Goal: Find specific fact: Locate a discrete piece of known information

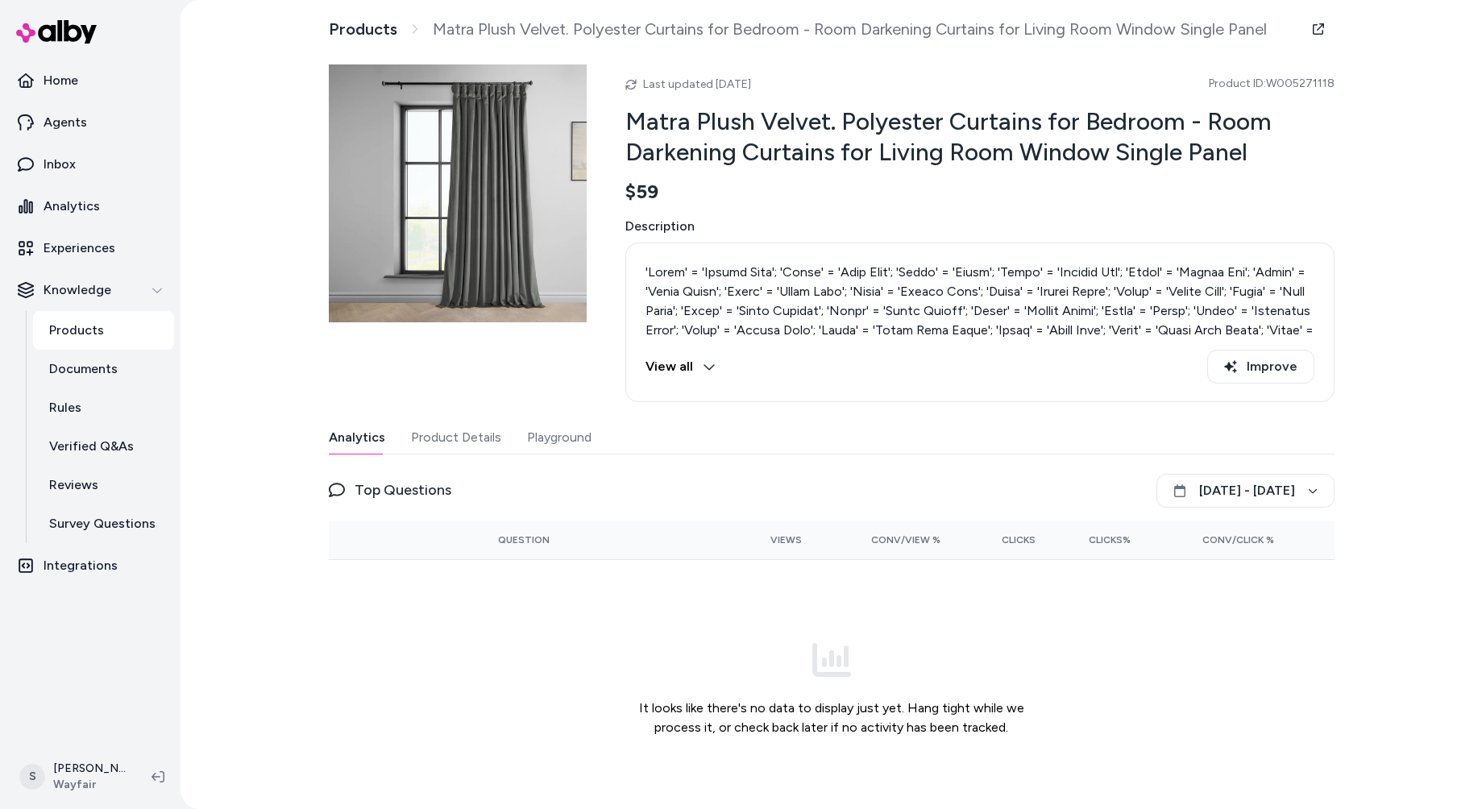
click at [687, 378] on button "View all" at bounding box center [680, 367] width 70 height 34
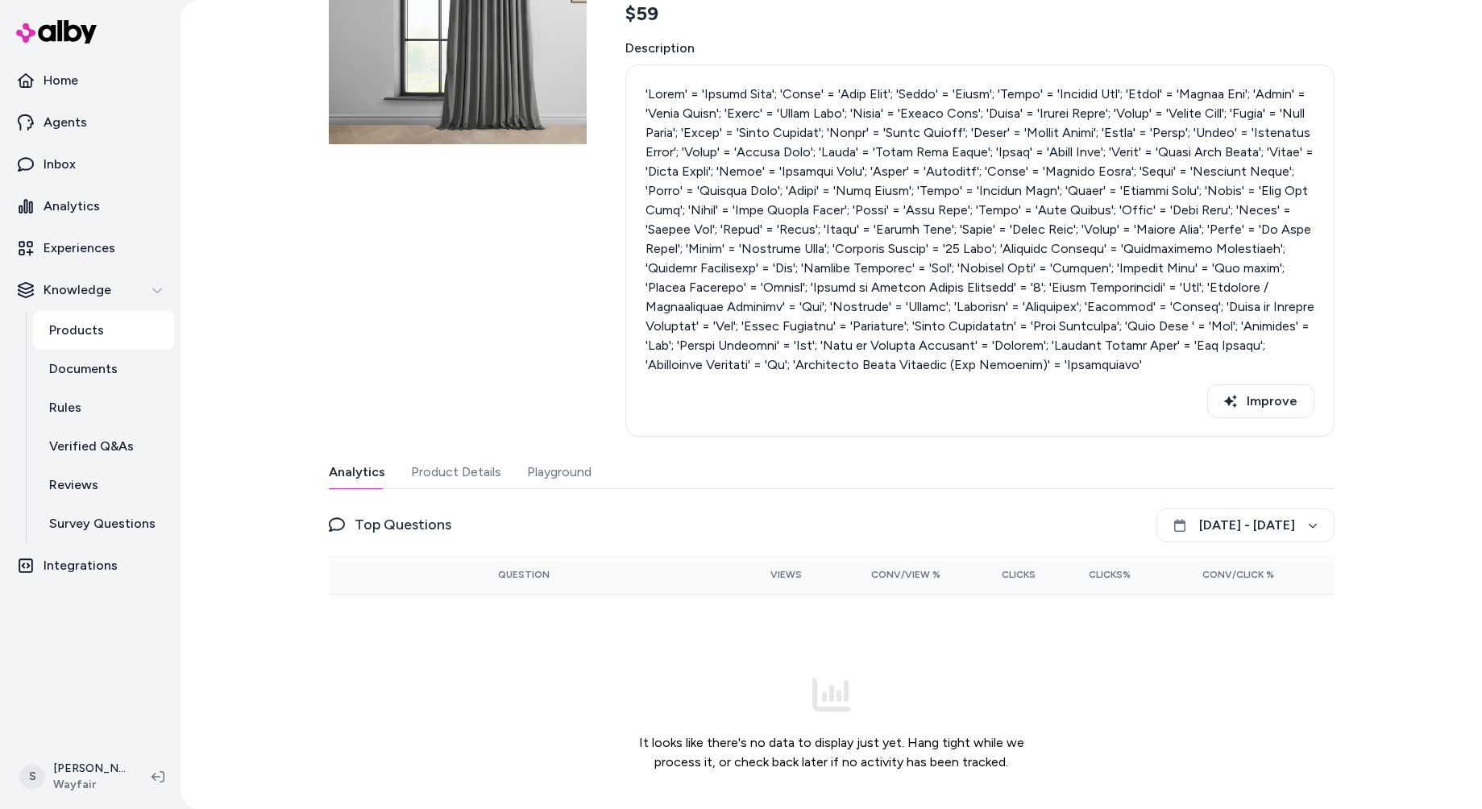
scroll to position [234, 0]
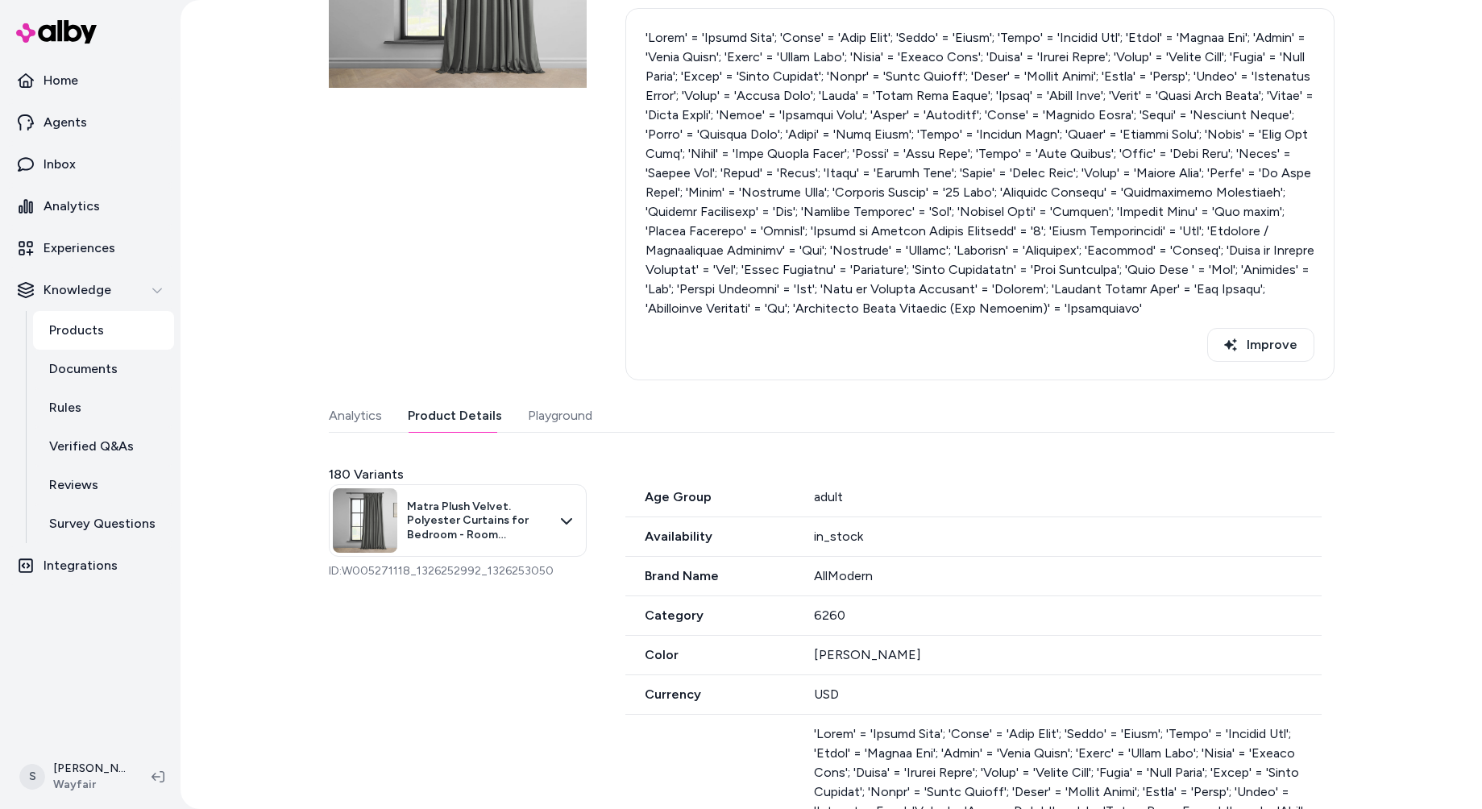
click at [439, 420] on button "Product Details" at bounding box center [455, 416] width 94 height 32
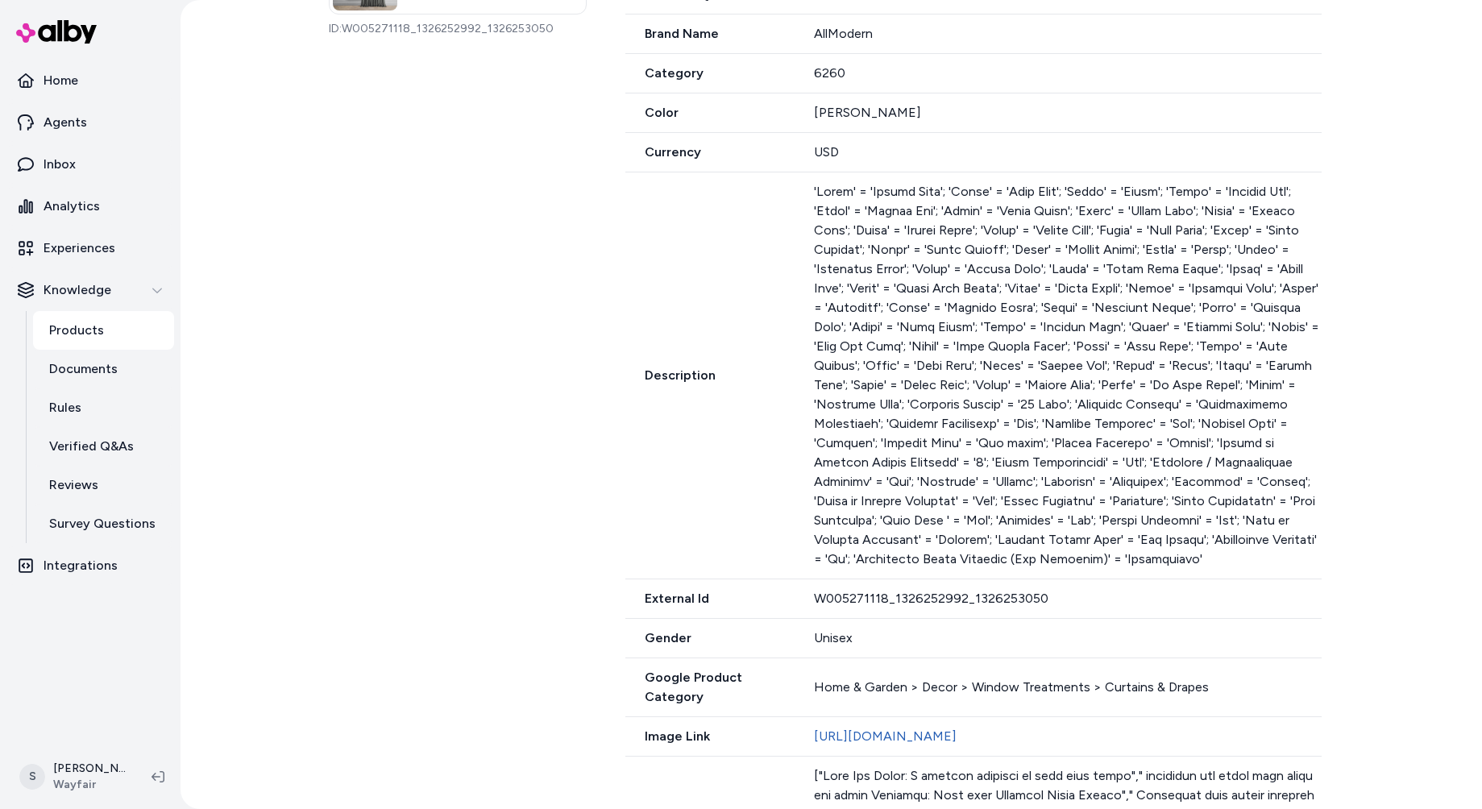
scroll to position [0, 0]
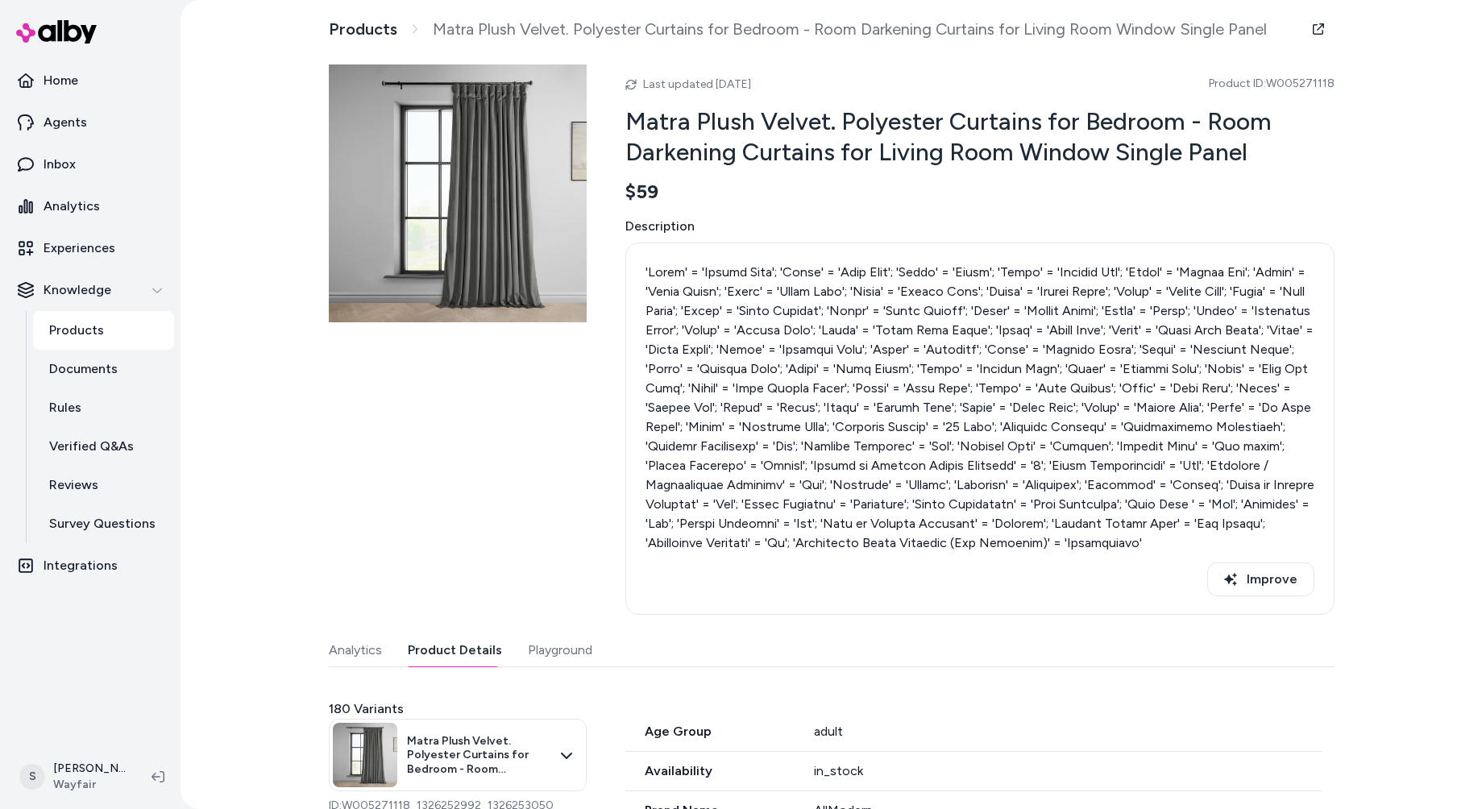
click at [534, 636] on button "Playground" at bounding box center [560, 650] width 64 height 32
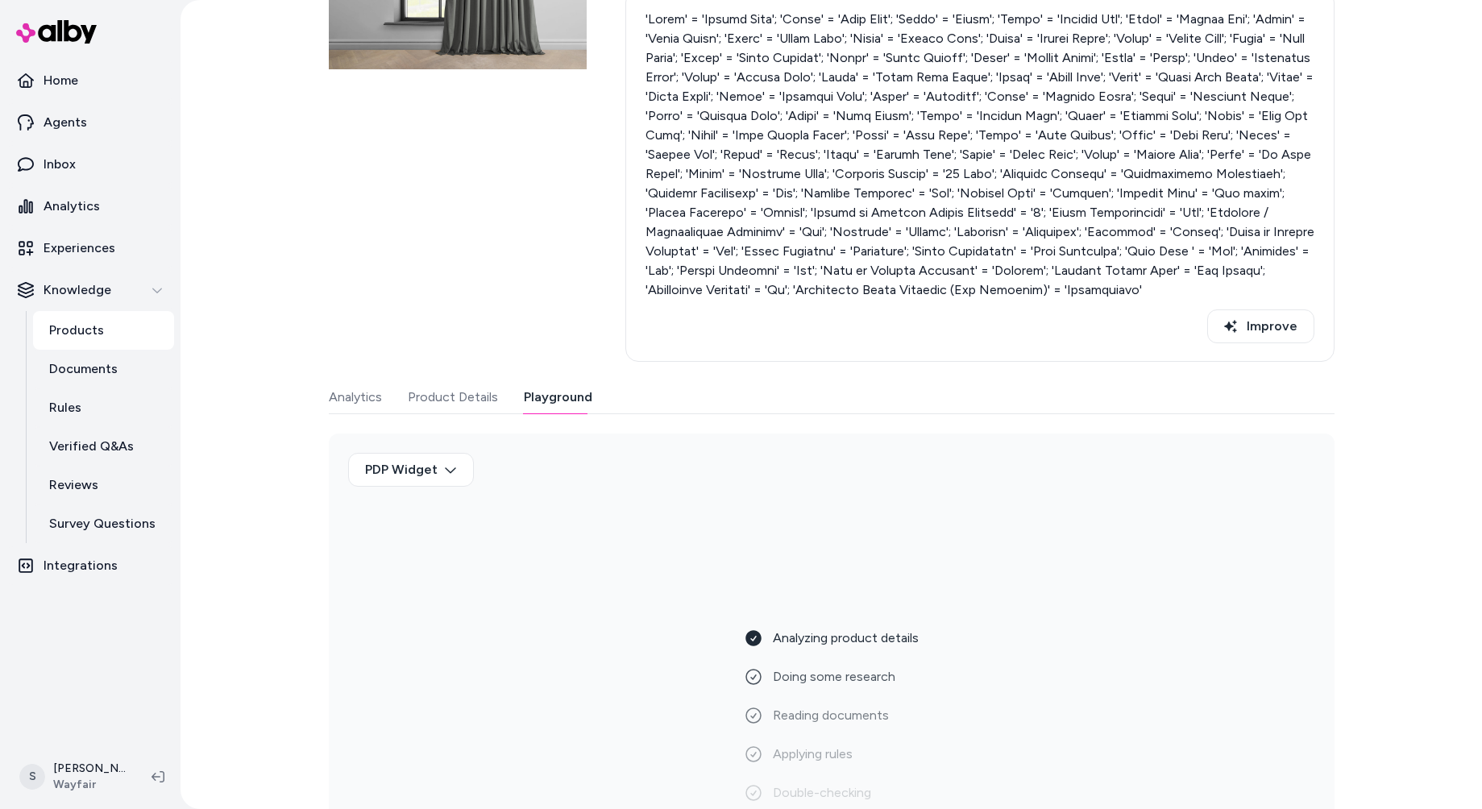
scroll to position [285, 0]
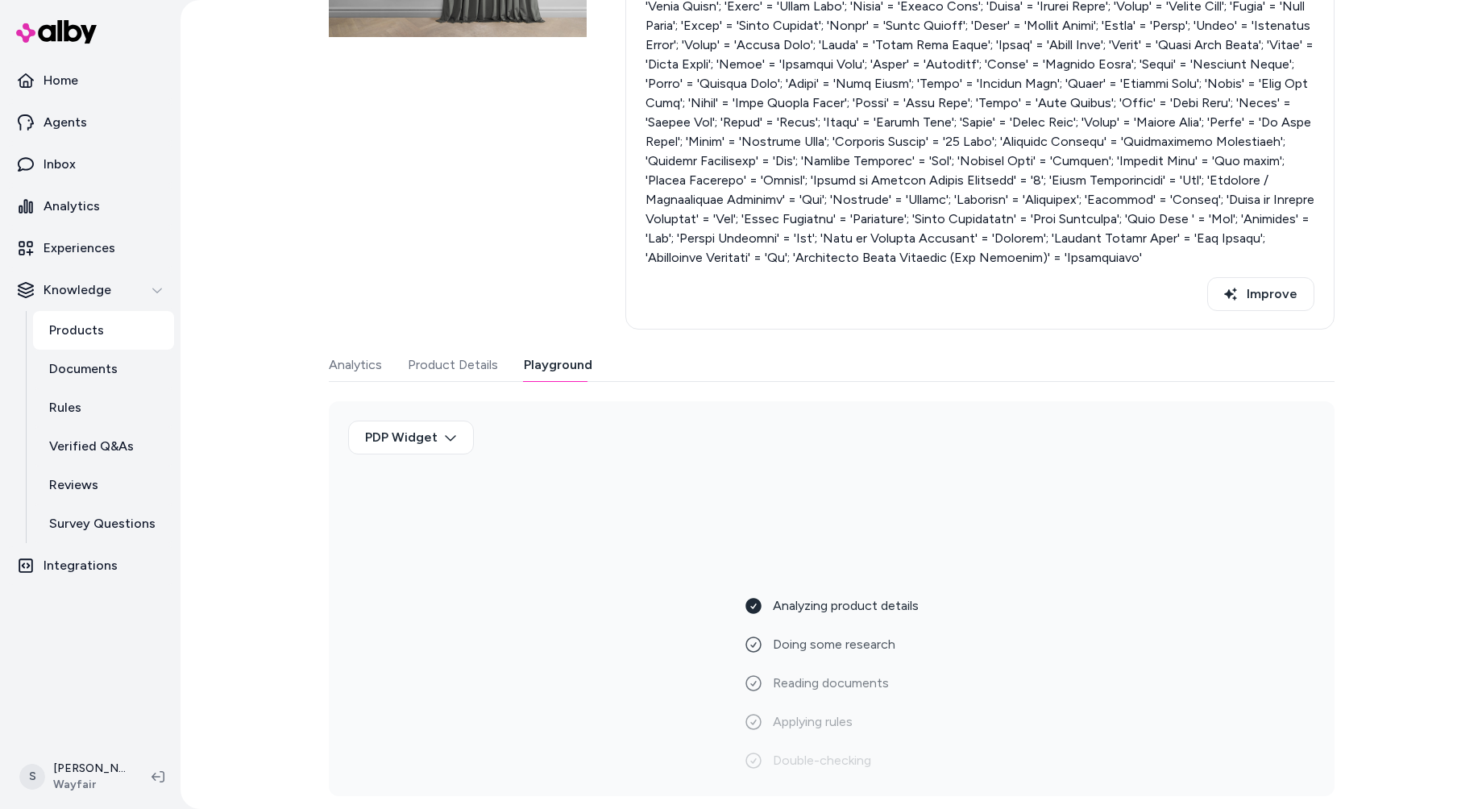
click at [1204, 560] on div "Products Matra Plush Velvet. Polyester Curtains for Bedroom - Room Darkening Cu…" at bounding box center [831, 404] width 1301 height 809
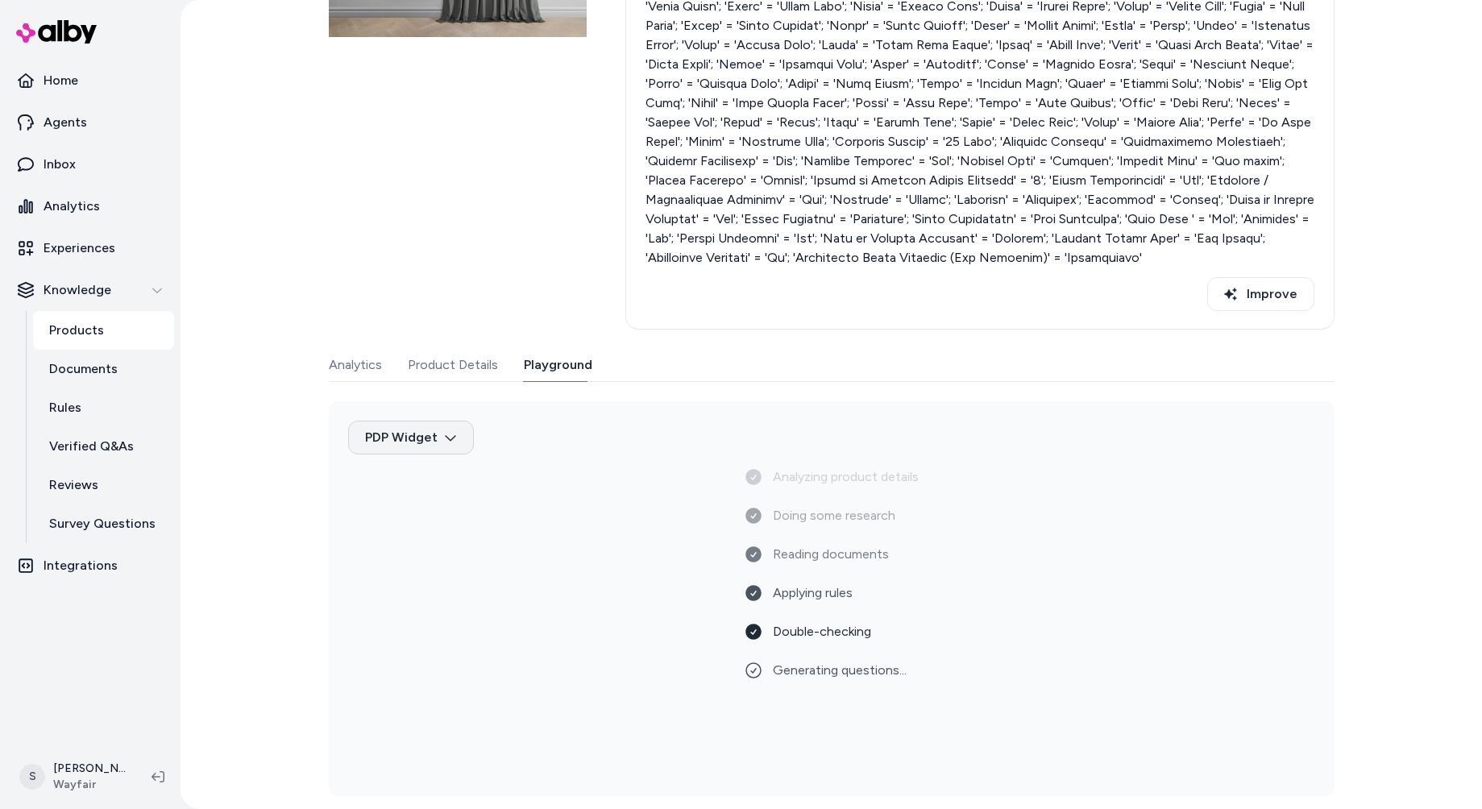
click at [421, 430] on html "Home Agents Inbox Analytics Experiences Knowledge Products Documents Rules Veri…" at bounding box center [741, 404] width 1482 height 809
click at [251, 545] on html "Home Agents Inbox Analytics Experiences Knowledge Products Documents Rules Veri…" at bounding box center [741, 404] width 1482 height 809
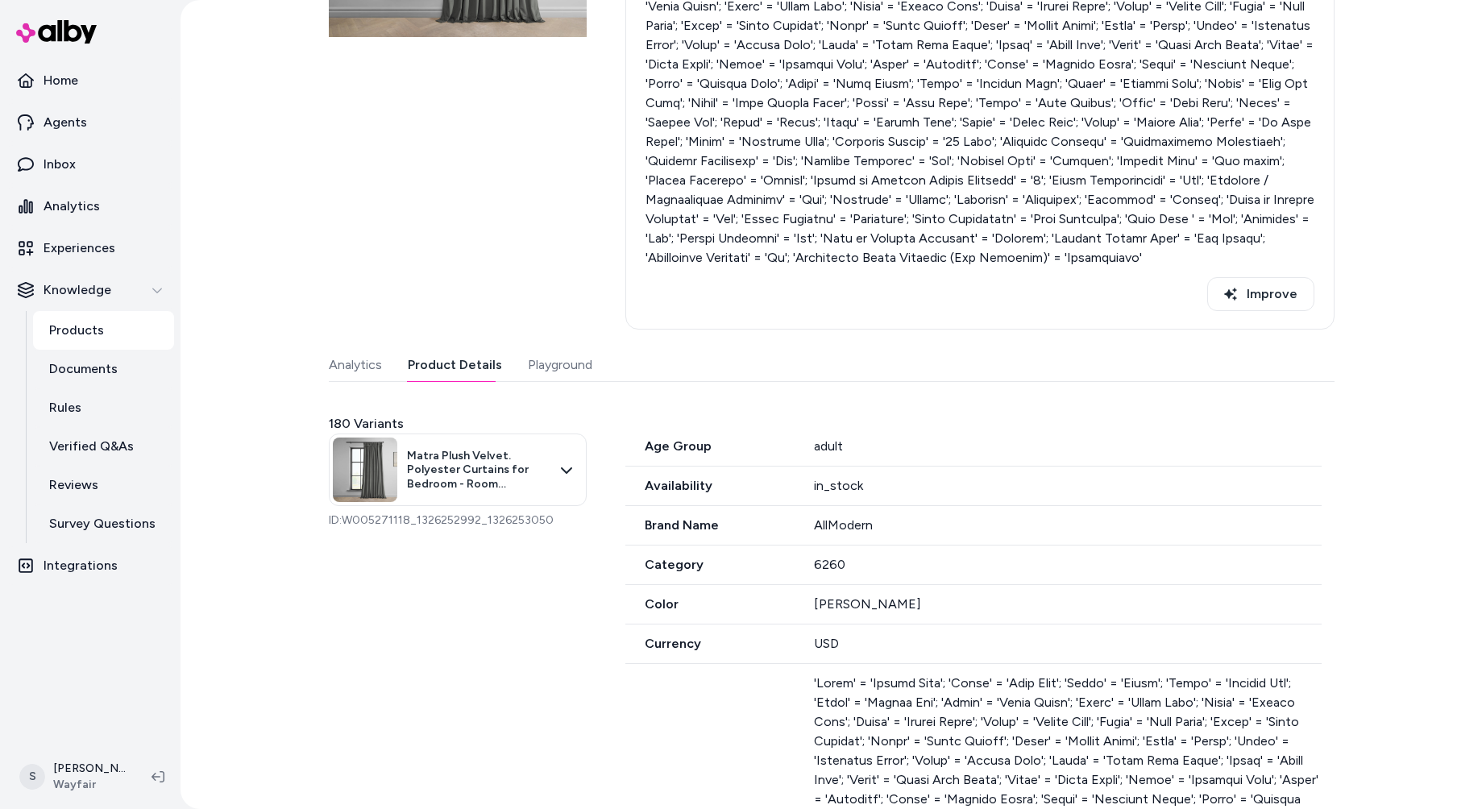
click at [443, 363] on button "Product Details" at bounding box center [455, 365] width 94 height 32
click at [490, 465] on html "Home Agents Inbox Analytics Experiences Knowledge Products Documents Rules Veri…" at bounding box center [741, 404] width 1482 height 809
drag, startPoint x: 343, startPoint y: 523, endPoint x: 543, endPoint y: 524, distance: 199.8
click at [543, 524] on html "Home Agents Inbox Analytics Experiences Knowledge Products Documents Rules Veri…" at bounding box center [741, 404] width 1482 height 809
drag, startPoint x: 543, startPoint y: 524, endPoint x: 341, endPoint y: 517, distance: 202.4
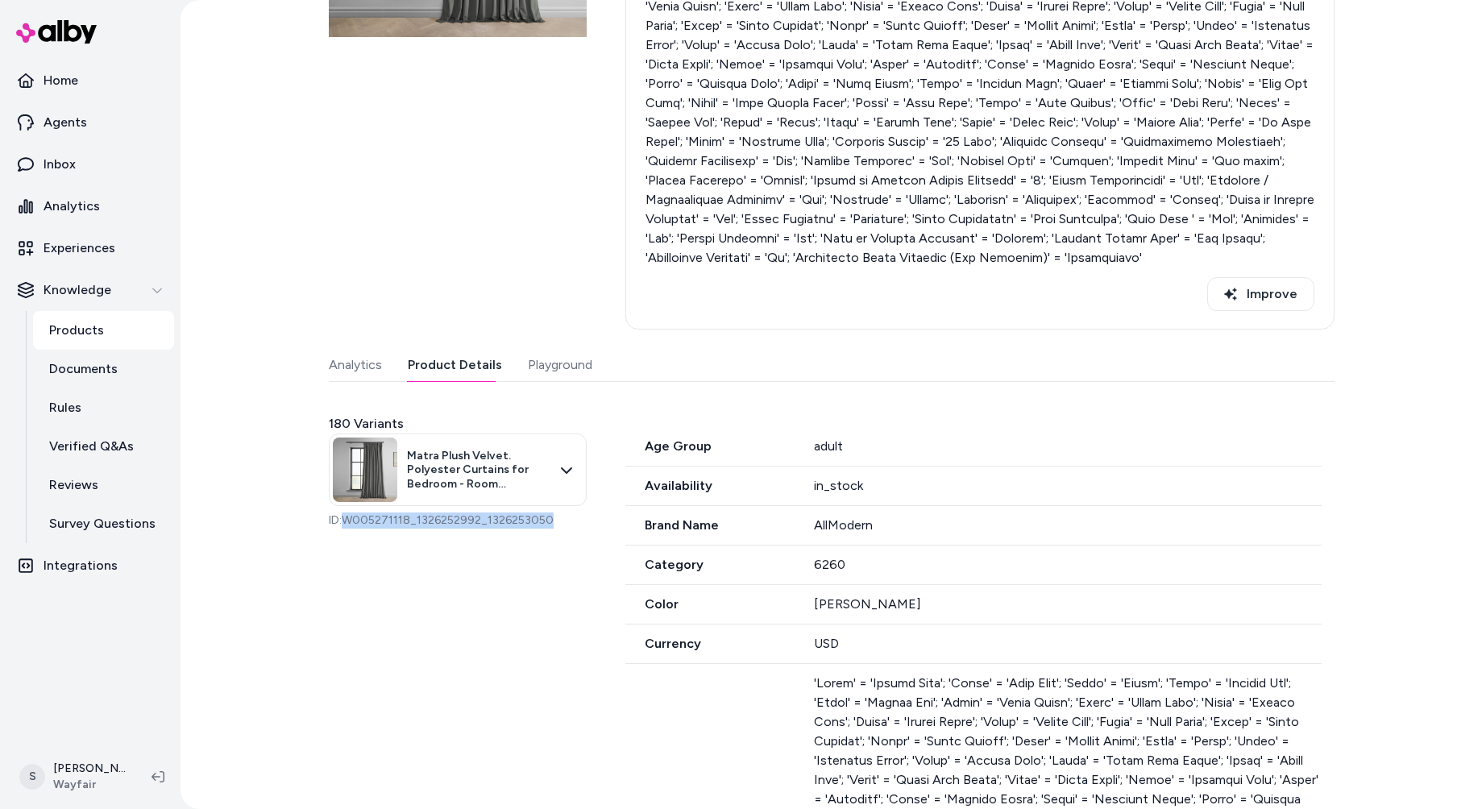
click at [341, 517] on p "ID: W005271118_1326252992_1326253050" at bounding box center [458, 521] width 258 height 16
copy p "W005271118_1326252992_1326253050"
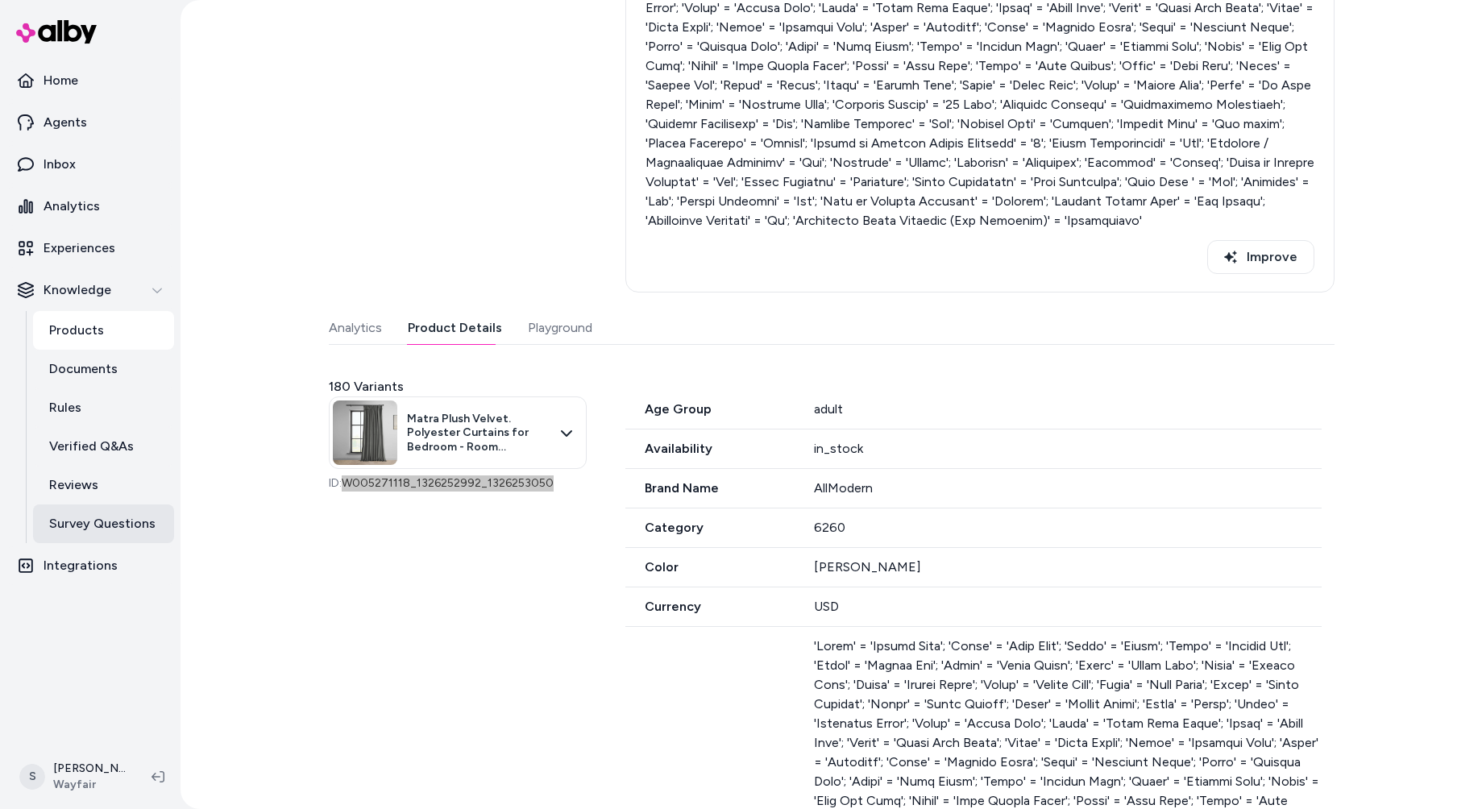
scroll to position [429, 0]
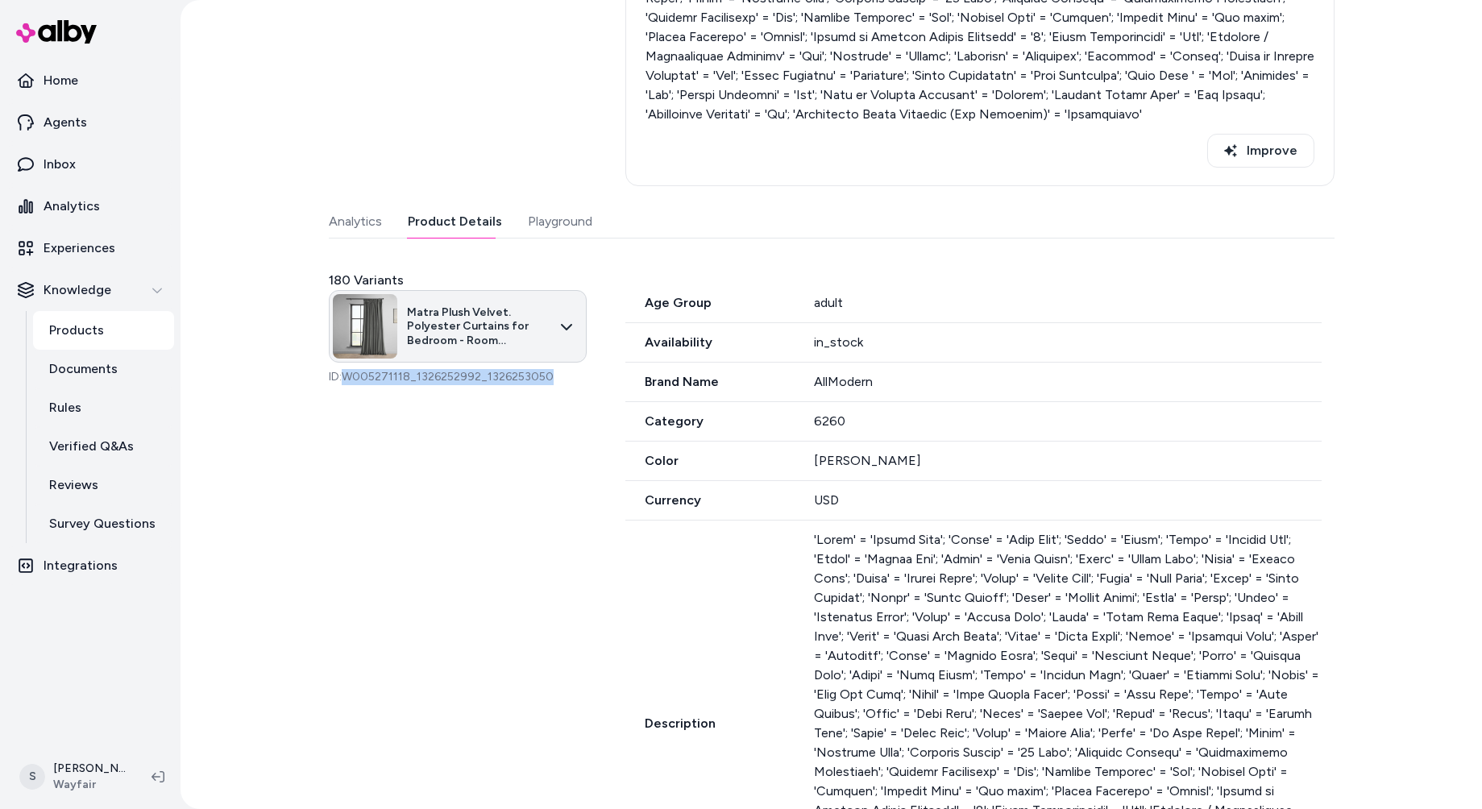
click at [556, 318] on html "Home Agents Inbox Analytics Experiences Knowledge Products Documents Rules Veri…" at bounding box center [741, 404] width 1482 height 809
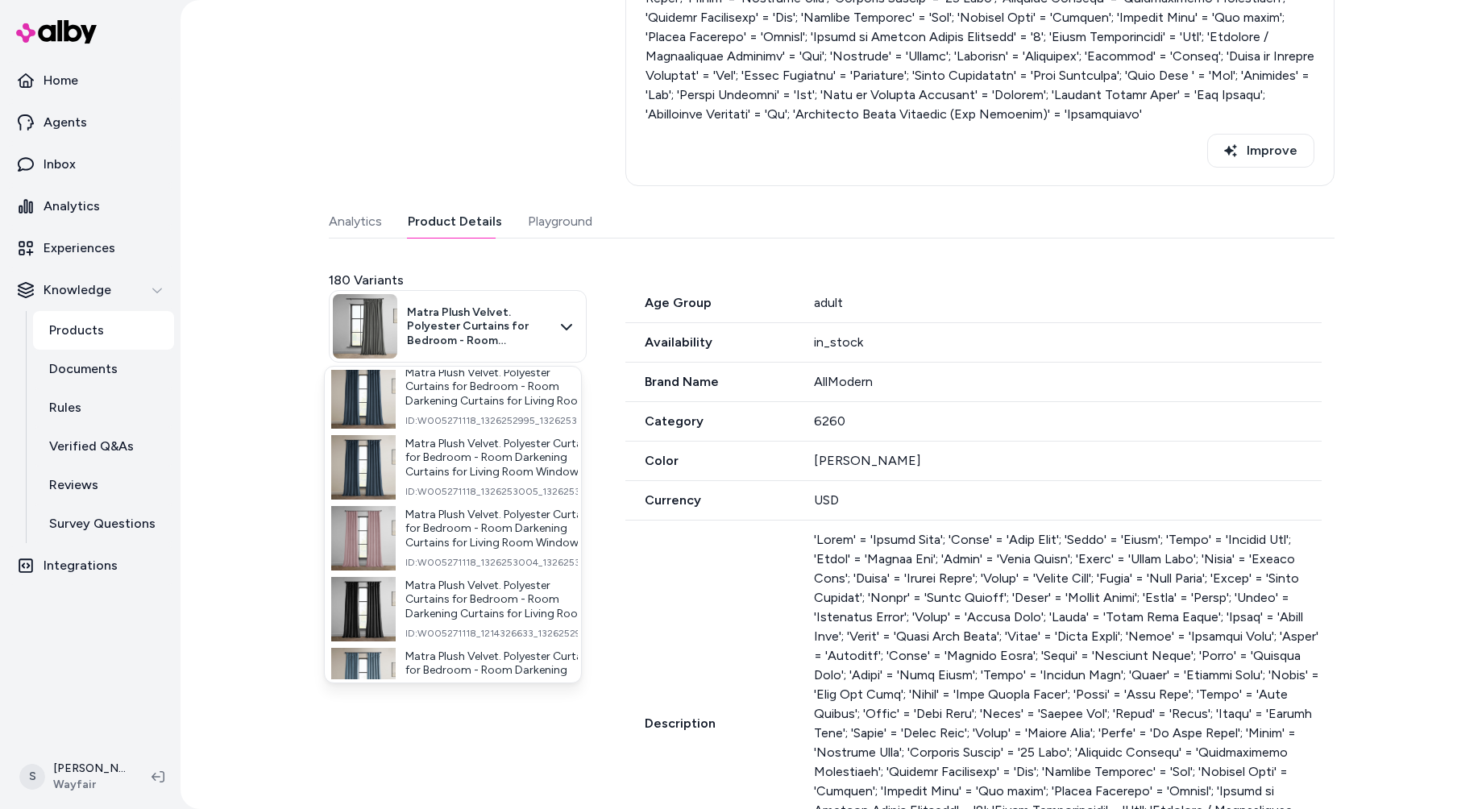
scroll to position [0, 0]
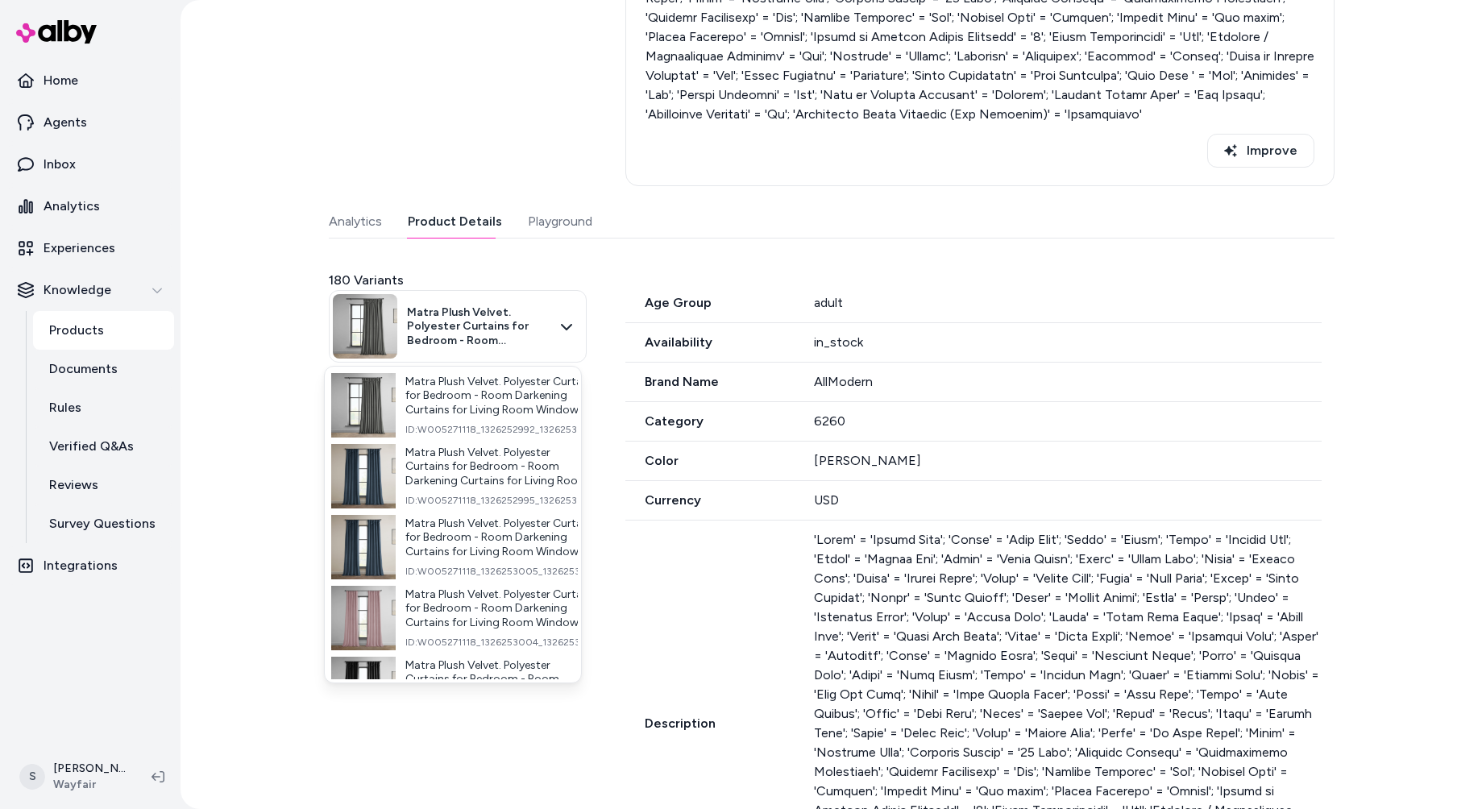
click at [692, 395] on html "Home Agents Inbox Analytics Experiences Knowledge Products Documents Rules Veri…" at bounding box center [741, 404] width 1482 height 809
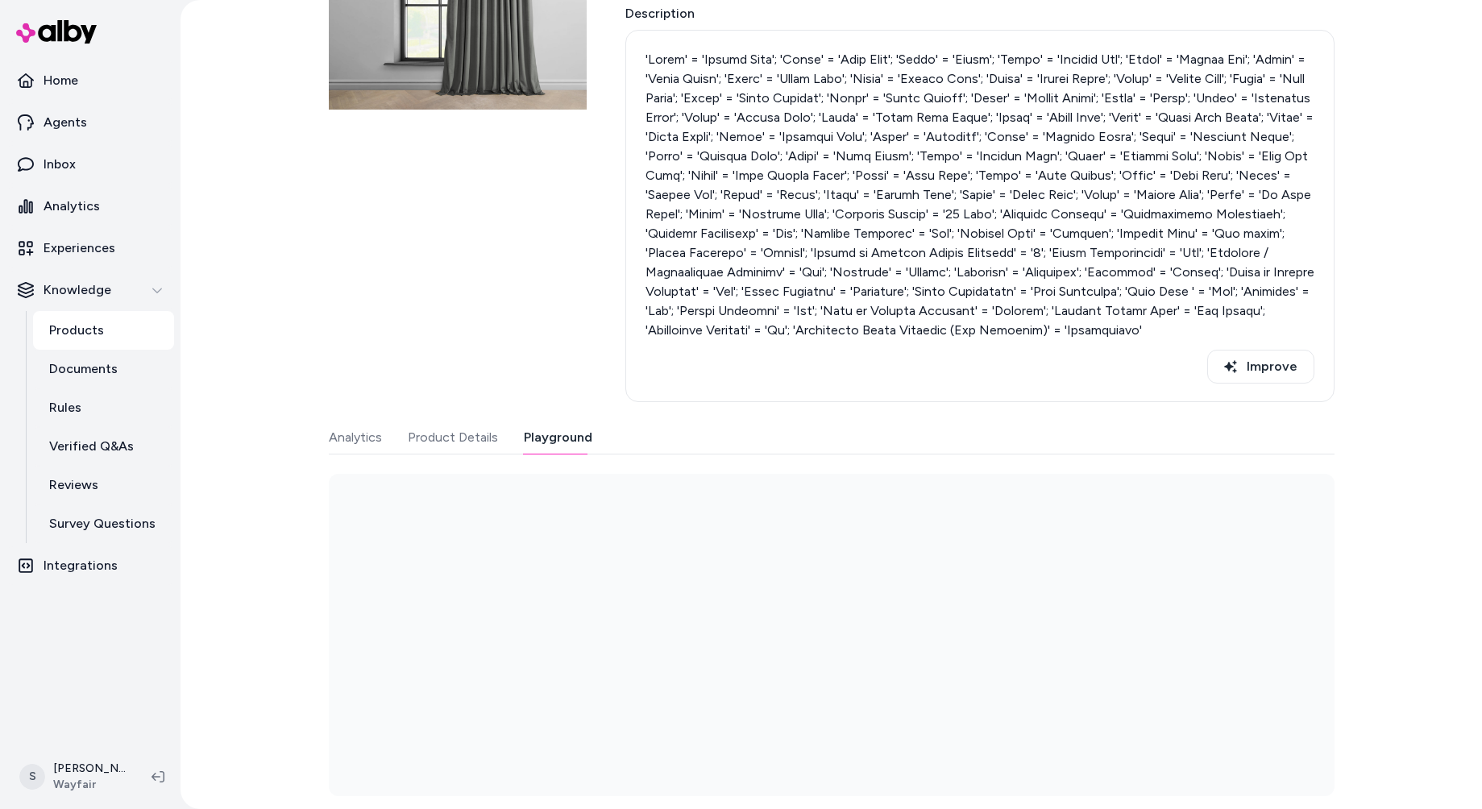
click at [542, 216] on div "Last updated [DATE] Product ID: W005271118 Matra Plush Velvet. Polyester Curtai…" at bounding box center [832, 324] width 1006 height 944
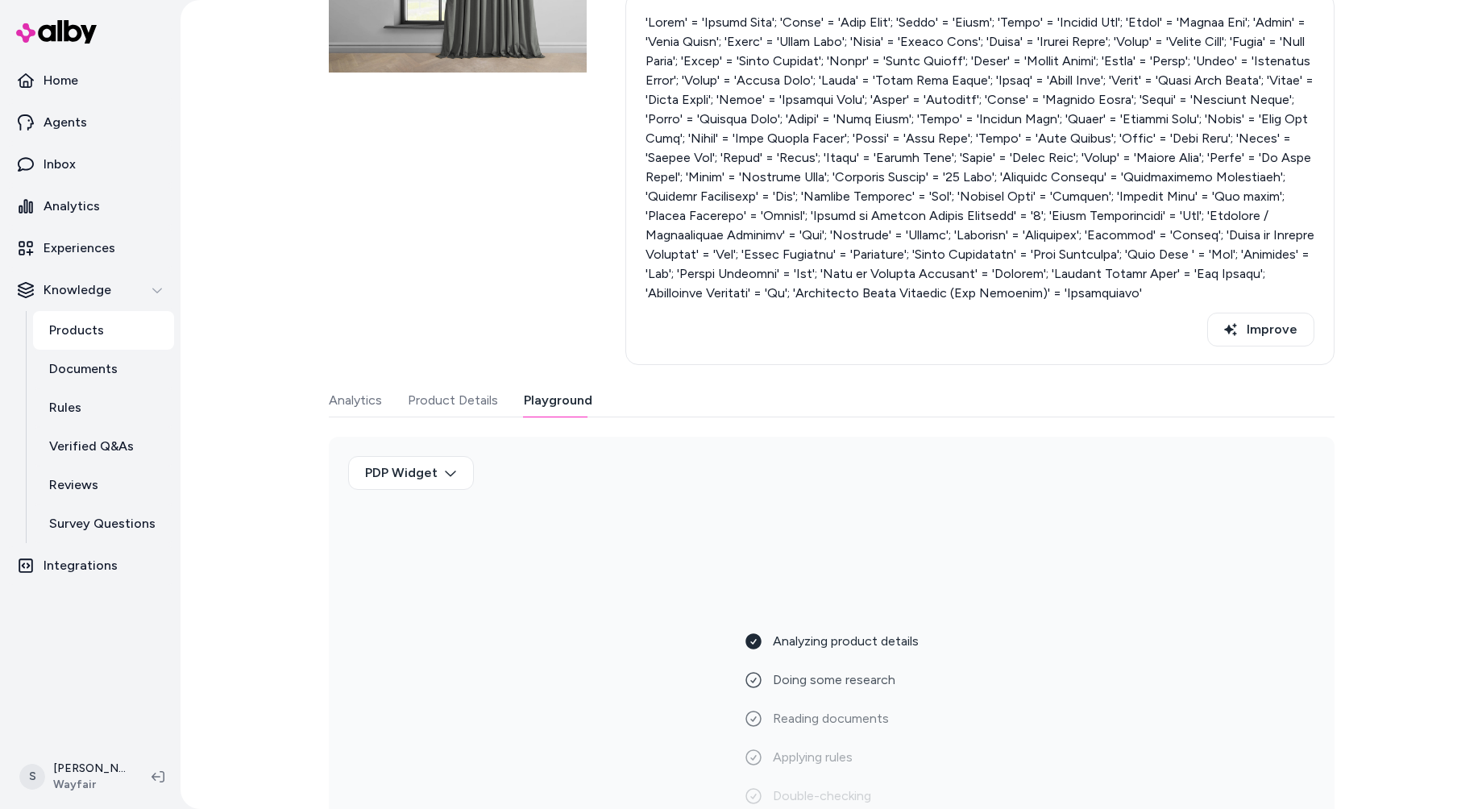
scroll to position [285, 0]
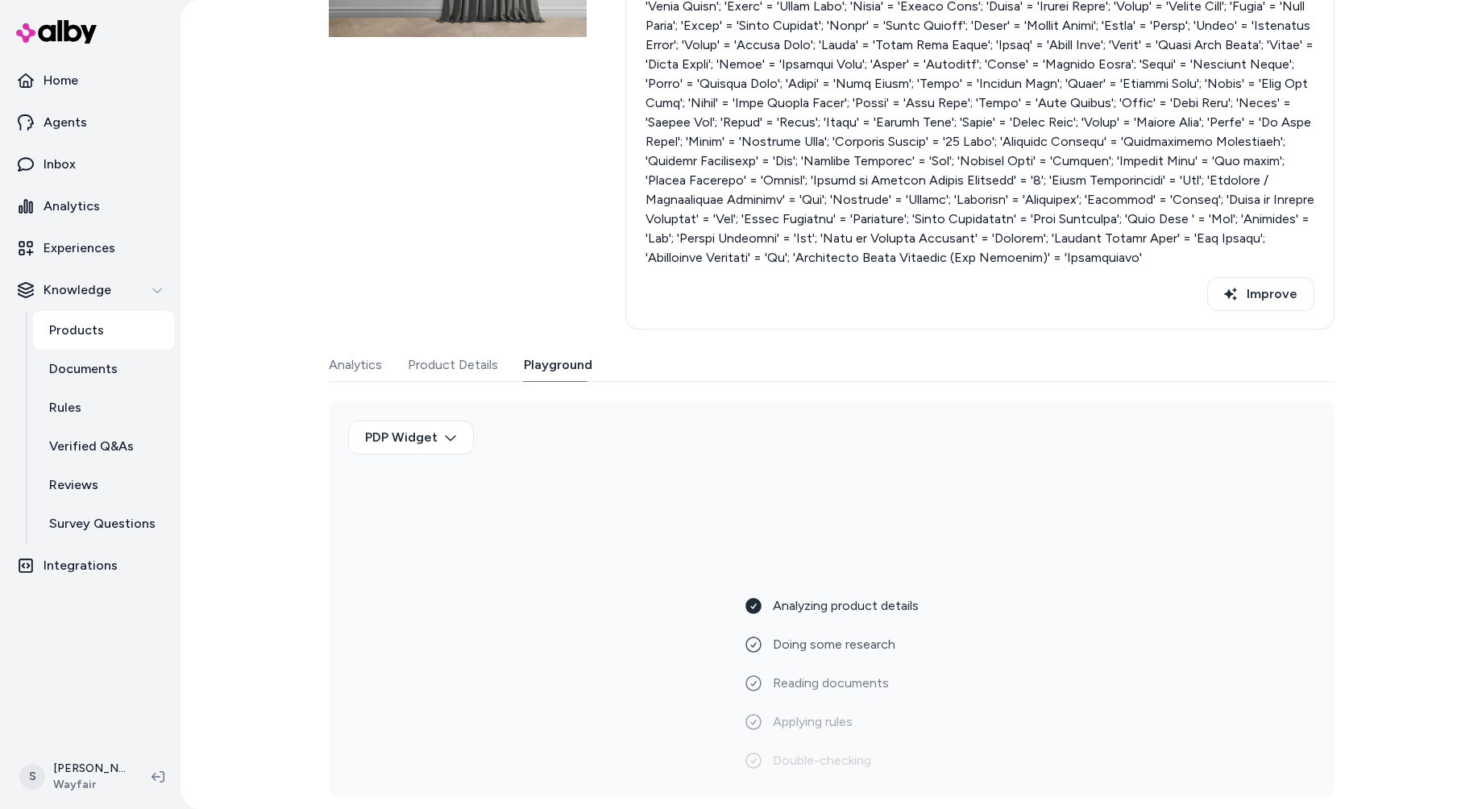
click at [435, 368] on button "Product Details" at bounding box center [453, 365] width 90 height 32
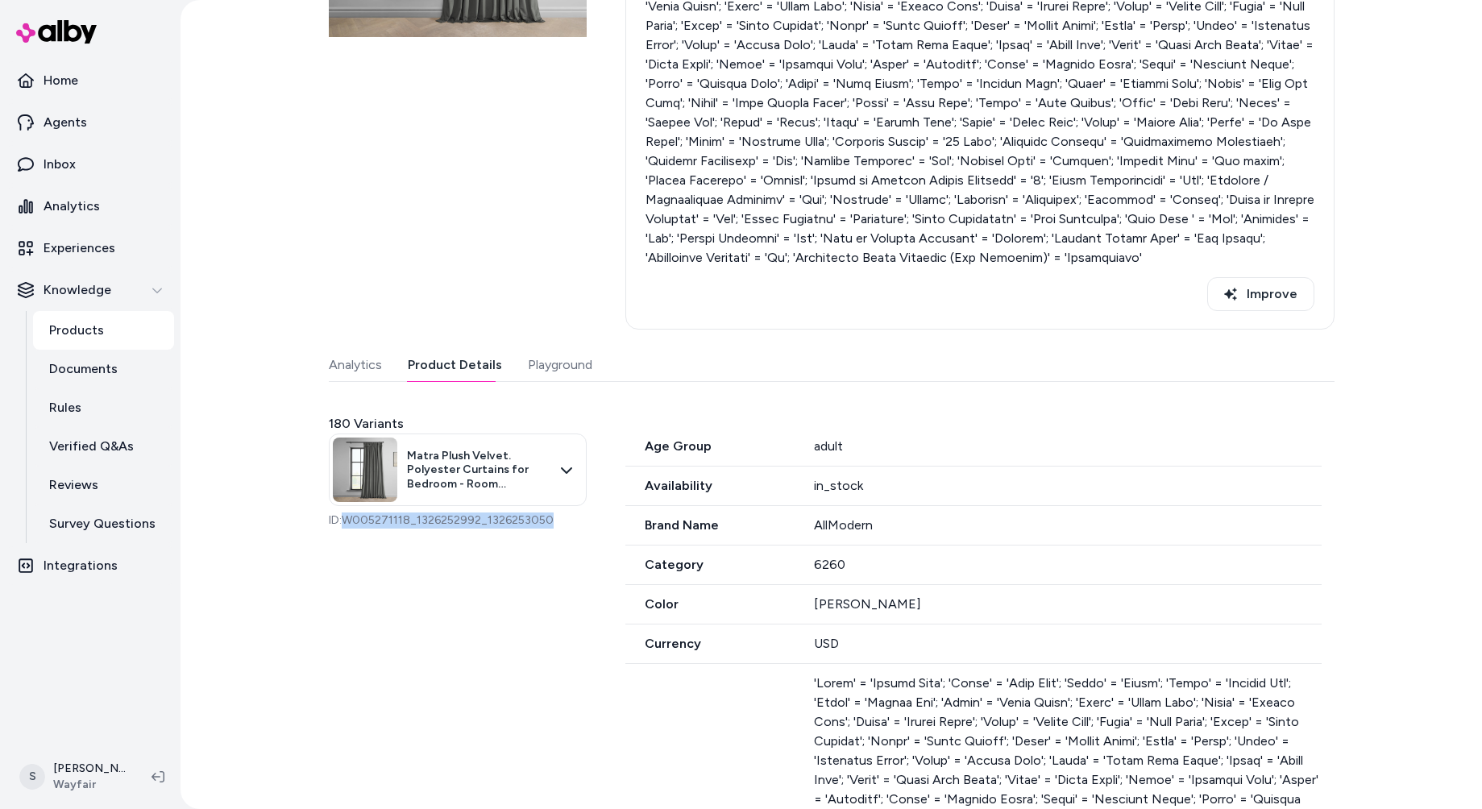
drag, startPoint x: 529, startPoint y: 518, endPoint x: 344, endPoint y: 524, distance: 184.6
click at [344, 524] on p "ID: W005271118_1326252992_1326253050" at bounding box center [458, 521] width 258 height 16
copy p "W005271118_1326252992_1326253050"
